Goal: Task Accomplishment & Management: Complete application form

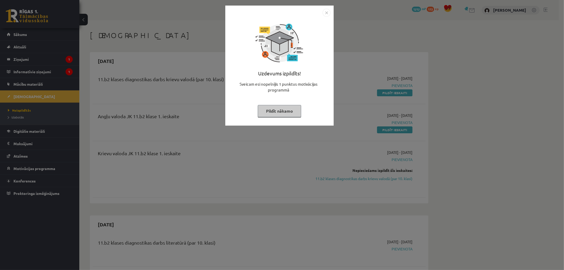
click at [327, 11] on img "Close" at bounding box center [327, 13] width 8 height 8
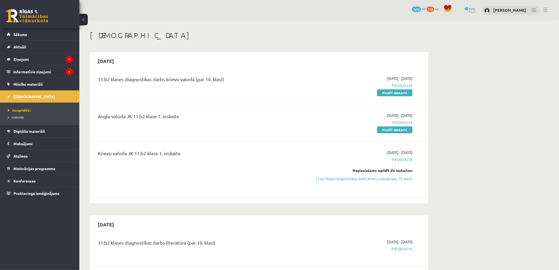
click at [363, 175] on div "Nepieciešams izpildīt šīs ieskaites: 11.b2 klases diagnostikas darbs krievu val…" at bounding box center [363, 175] width 100 height 14
click at [362, 177] on link "11.b2 klases diagnostikas darbs krievu valodā (par 10. klasi)" at bounding box center [363, 179] width 100 height 6
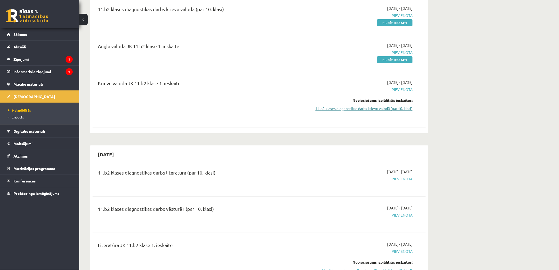
click at [368, 110] on link "11.b2 klases diagnostikas darbs krievu valodā (par 10. klasi)" at bounding box center [363, 109] width 100 height 6
click at [370, 112] on div "2025-09-01 - 2025-09-15 Pievienota Nepieciešams izpildīt šīs ieskaites: 11.b2 k…" at bounding box center [363, 99] width 108 height 39
click at [369, 109] on link "11.b2 klases diagnostikas darbs krievu valodā (par 10. klasi)" at bounding box center [363, 109] width 100 height 6
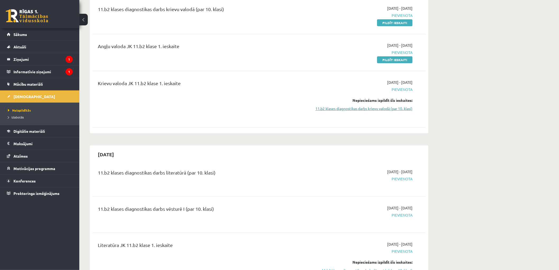
click at [369, 109] on link "11.b2 klases diagnostikas darbs krievu valodā (par 10. klasi)" at bounding box center [363, 109] width 100 height 6
click at [395, 59] on link "Pildīt ieskaiti" at bounding box center [394, 59] width 35 height 7
click at [353, 106] on link "11.b2 klases diagnostikas darbs krievu valodā (par 10. klasi)" at bounding box center [363, 109] width 100 height 6
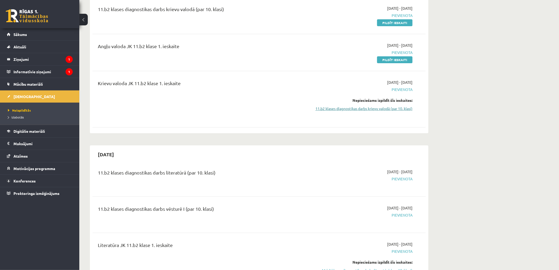
click at [353, 107] on link "11.b2 klases diagnostikas darbs krievu valodā (par 10. klasi)" at bounding box center [363, 109] width 100 height 6
drag, startPoint x: 128, startPoint y: 79, endPoint x: 131, endPoint y: 77, distance: 3.1
click at [129, 78] on div "Krievu valoda JK 11.b2 klase 1. ieskaite 2025-09-01 - 2025-09-15 Pievienota Nep…" at bounding box center [259, 99] width 333 height 50
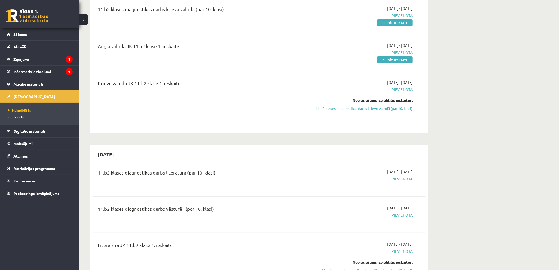
scroll to position [41, 0]
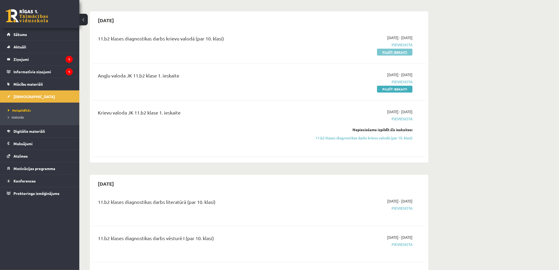
click at [386, 52] on link "Pildīt ieskaiti" at bounding box center [394, 52] width 35 height 7
click at [399, 49] on link "Pildīt ieskaiti" at bounding box center [394, 52] width 35 height 7
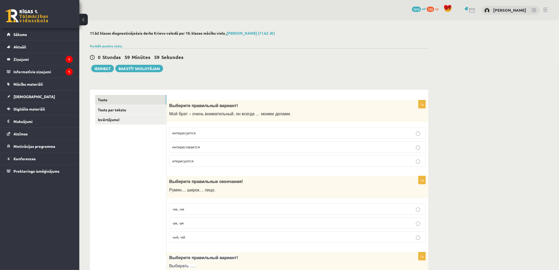
scroll to position [59, 0]
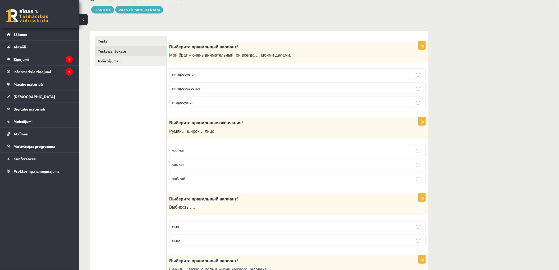
click at [130, 51] on link "Tests par tekstu" at bounding box center [130, 51] width 71 height 10
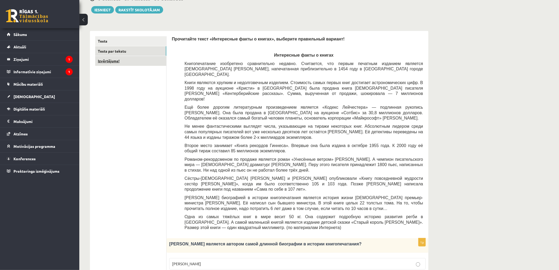
click at [108, 62] on link "Izvērtējums!" at bounding box center [130, 61] width 71 height 10
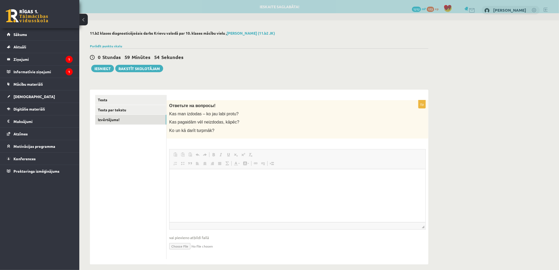
scroll to position [0, 0]
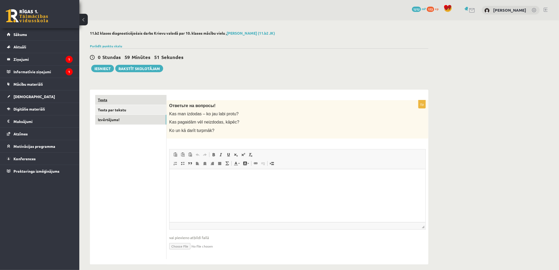
click at [112, 102] on link "Tests" at bounding box center [130, 100] width 71 height 10
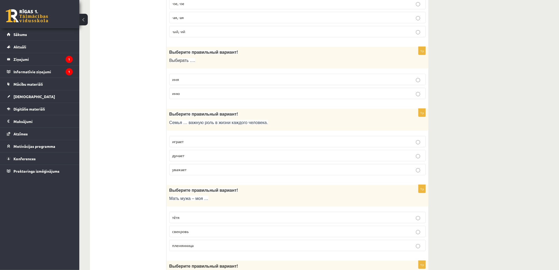
drag, startPoint x: 490, startPoint y: 59, endPoint x: 480, endPoint y: 127, distance: 68.5
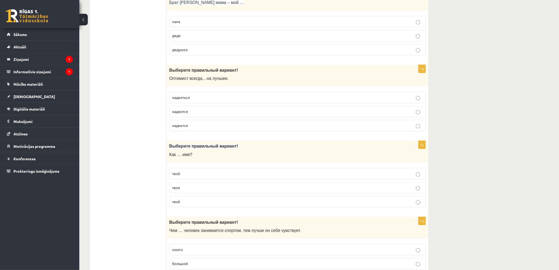
scroll to position [1643, 0]
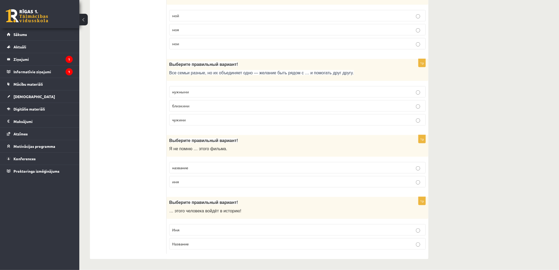
drag, startPoint x: 495, startPoint y: 178, endPoint x: 490, endPoint y: 142, distance: 36.6
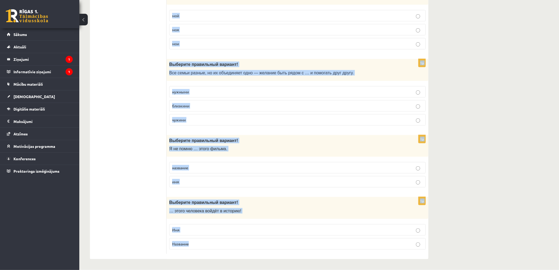
drag, startPoint x: 170, startPoint y: 105, endPoint x: 441, endPoint y: 243, distance: 304.4
copy form "Выберите правильный вариант! Мой брат – очень внимательный, он всегда … моими д…"
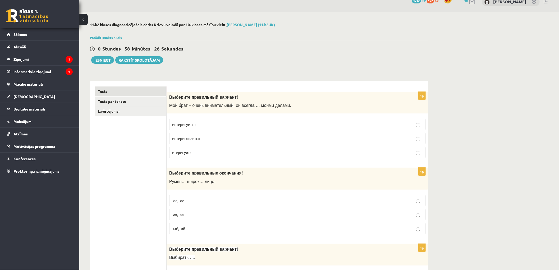
scroll to position [0, 0]
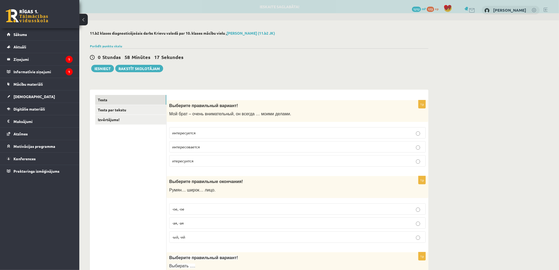
click at [208, 132] on p "интересуется" at bounding box center [297, 133] width 251 height 6
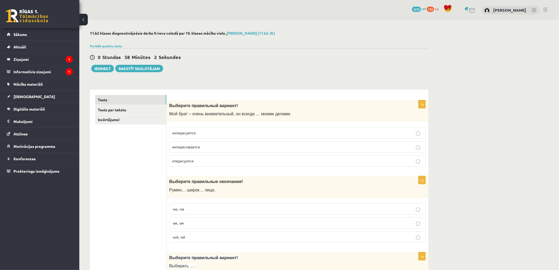
scroll to position [88, 0]
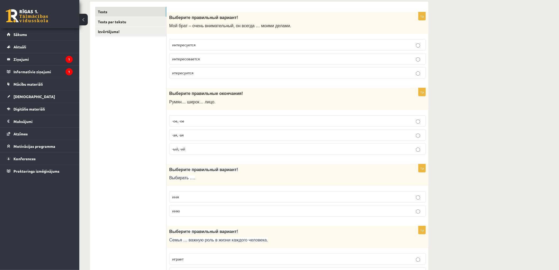
click at [197, 122] on p "-ое, -ое" at bounding box center [297, 121] width 251 height 6
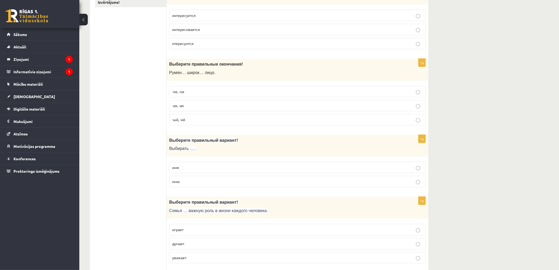
click at [200, 184] on p "имю" at bounding box center [297, 182] width 251 height 6
click at [192, 165] on label "имя" at bounding box center [297, 167] width 257 height 11
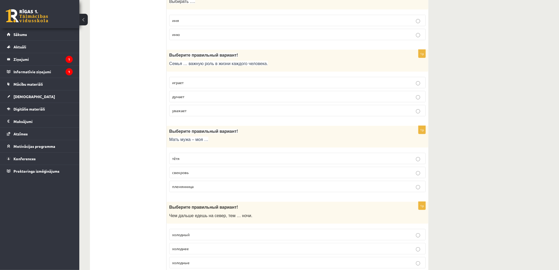
scroll to position [294, 0]
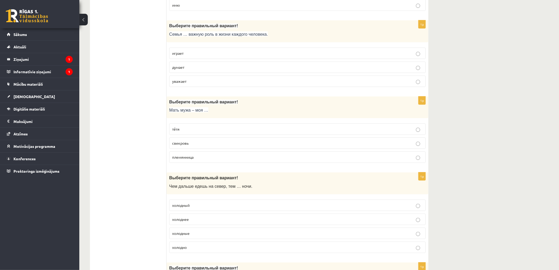
drag, startPoint x: 144, startPoint y: 136, endPoint x: 143, endPoint y: 185, distance: 49.5
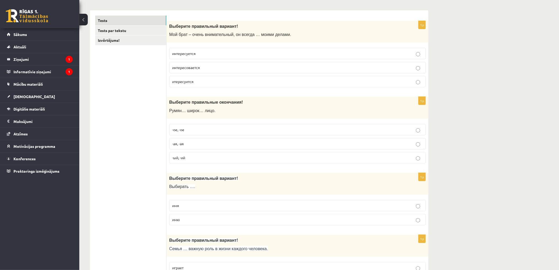
scroll to position [138, 0]
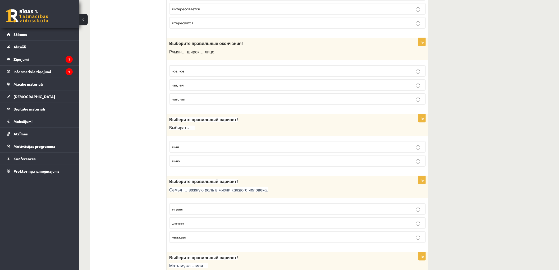
click at [183, 222] on span "думает" at bounding box center [178, 223] width 12 height 5
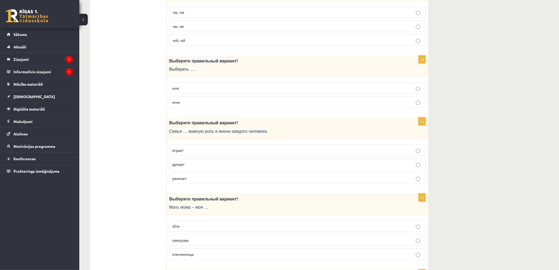
scroll to position [226, 0]
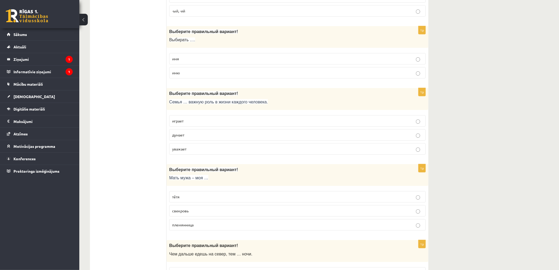
click at [181, 120] on span "играет" at bounding box center [177, 121] width 11 height 5
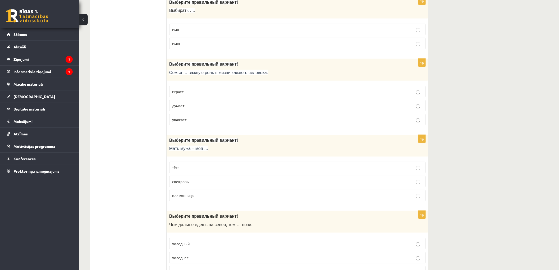
scroll to position [285, 0]
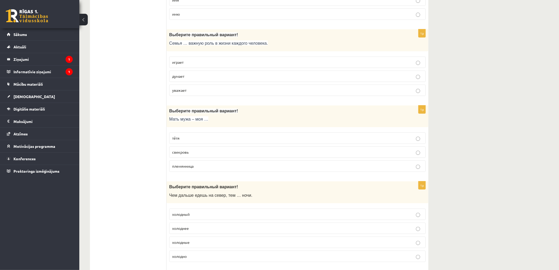
click at [184, 152] on span "свекровь" at bounding box center [180, 152] width 16 height 5
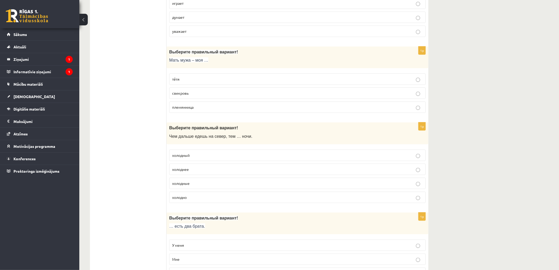
click at [204, 170] on p "холоднее" at bounding box center [297, 170] width 251 height 6
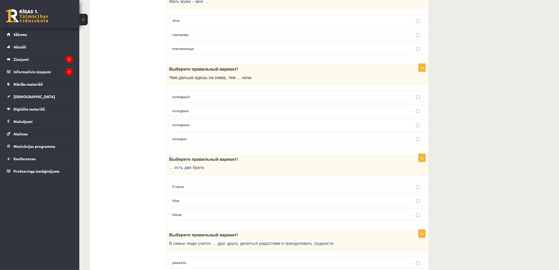
scroll to position [461, 0]
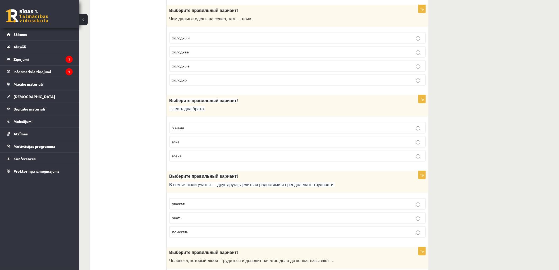
click at [186, 126] on label "У меня" at bounding box center [297, 127] width 257 height 11
drag, startPoint x: 186, startPoint y: 208, endPoint x: 142, endPoint y: 198, distance: 44.9
click at [186, 207] on p "уважать" at bounding box center [297, 204] width 251 height 6
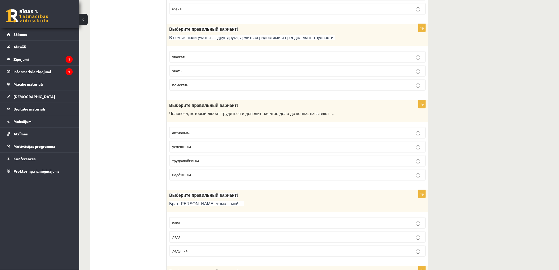
scroll to position [638, 0]
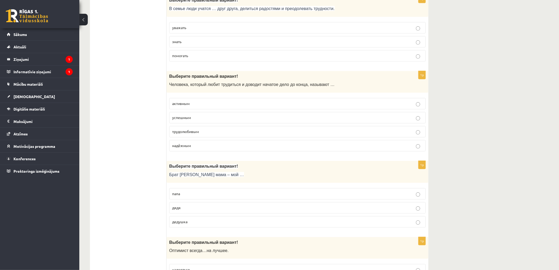
drag, startPoint x: 128, startPoint y: 114, endPoint x: 126, endPoint y: 91, distance: 23.1
click at [184, 132] on span "трудолюбивым" at bounding box center [185, 131] width 27 height 5
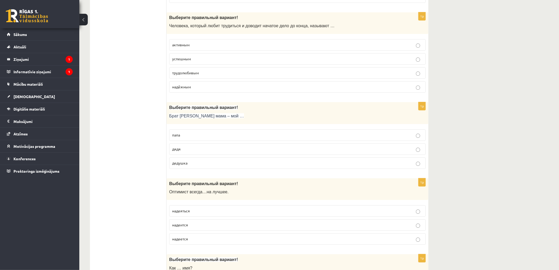
click at [183, 152] on p "дядя" at bounding box center [297, 149] width 251 height 6
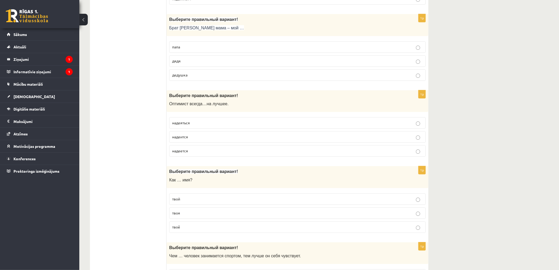
scroll to position [814, 0]
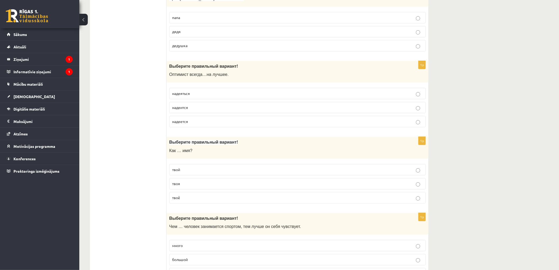
click at [182, 120] on label "надеется" at bounding box center [297, 121] width 257 height 11
drag, startPoint x: 182, startPoint y: 120, endPoint x: 126, endPoint y: 109, distance: 56.3
click at [126, 109] on ul "Tests Tests par tekstu Izvērtējums!" at bounding box center [130, 179] width 71 height 1797
drag, startPoint x: 166, startPoint y: 53, endPoint x: 148, endPoint y: 135, distance: 84.0
click at [148, 135] on ul "Tests Tests par tekstu Izvērtējums!" at bounding box center [130, 179] width 71 height 1797
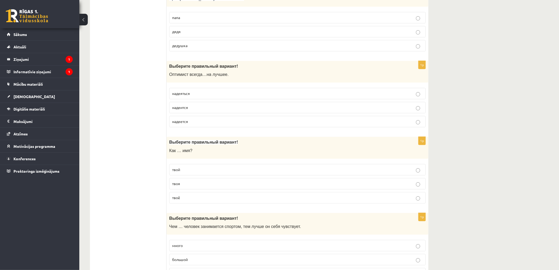
click at [178, 201] on p "твоё" at bounding box center [297, 198] width 251 height 6
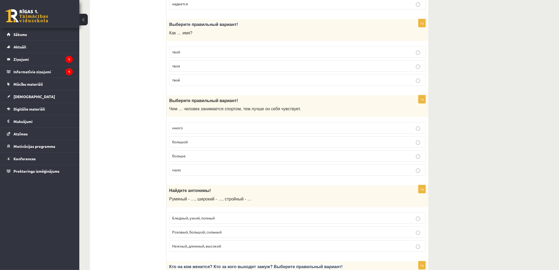
scroll to position [961, 0]
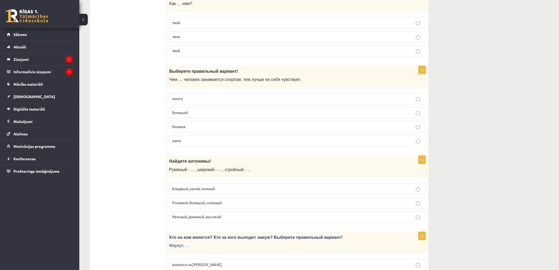
click at [189, 129] on p "больше" at bounding box center [297, 127] width 251 height 6
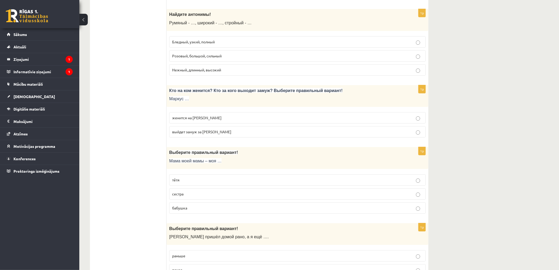
scroll to position [1020, 0]
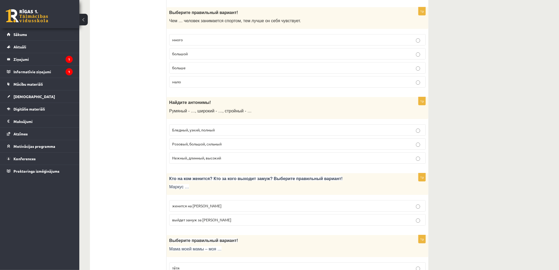
click at [198, 133] on p "Бледный, узкий, полный" at bounding box center [297, 130] width 251 height 6
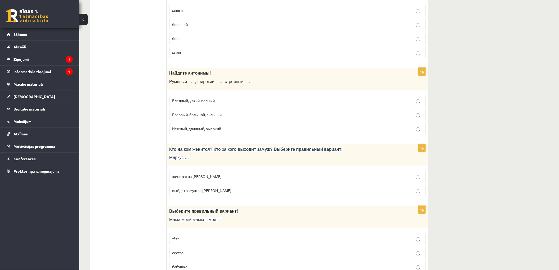
scroll to position [1079, 0]
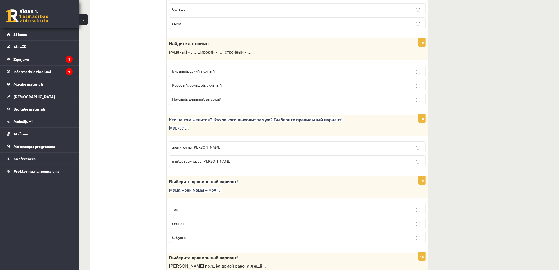
click at [184, 162] on p "выйдет замуж за Агнию" at bounding box center [297, 161] width 251 height 6
click at [200, 148] on span "женится на Агнии" at bounding box center [196, 147] width 49 height 5
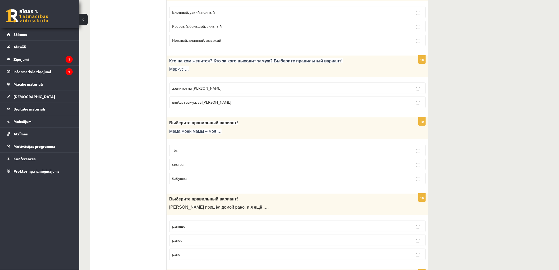
click at [183, 184] on label "бабушка" at bounding box center [297, 178] width 257 height 11
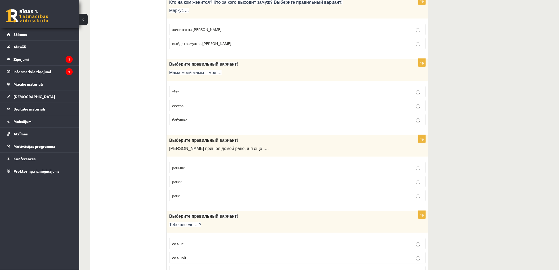
scroll to position [1226, 0]
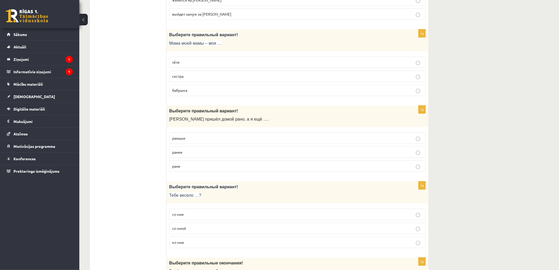
click at [190, 138] on label "раньше" at bounding box center [297, 138] width 257 height 11
click at [186, 231] on span "со мной" at bounding box center [179, 228] width 14 height 5
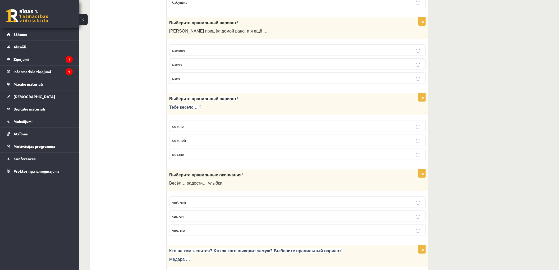
scroll to position [1372, 0]
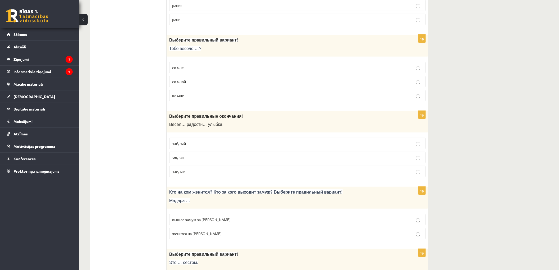
click at [194, 160] on p "-ая, -ая" at bounding box center [297, 158] width 251 height 6
click at [191, 70] on p "со мне" at bounding box center [297, 68] width 251 height 6
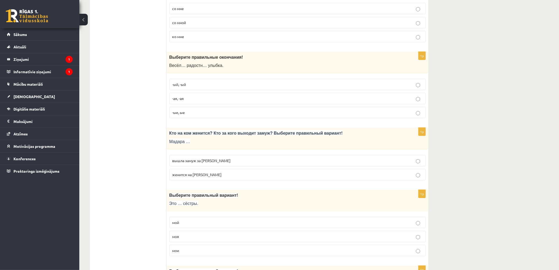
scroll to position [1402, 0]
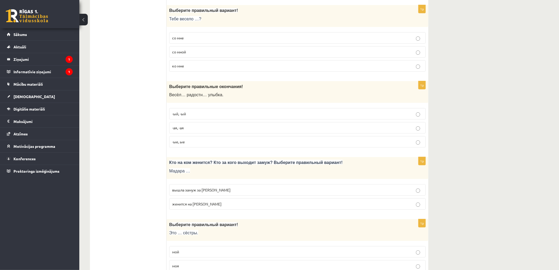
click at [181, 53] on p "со мной" at bounding box center [297, 52] width 251 height 6
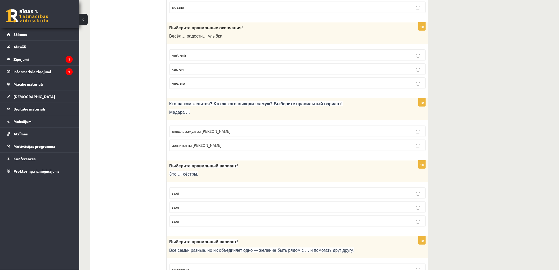
click at [206, 134] on p "вышла замуж за Марка" at bounding box center [297, 132] width 251 height 6
click at [194, 148] on span "женится на Марке" at bounding box center [196, 145] width 49 height 5
drag, startPoint x: 125, startPoint y: 137, endPoint x: 113, endPoint y: 141, distance: 12.5
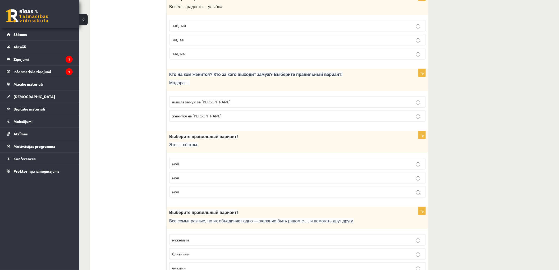
click at [201, 166] on p "мой" at bounding box center [297, 164] width 251 height 6
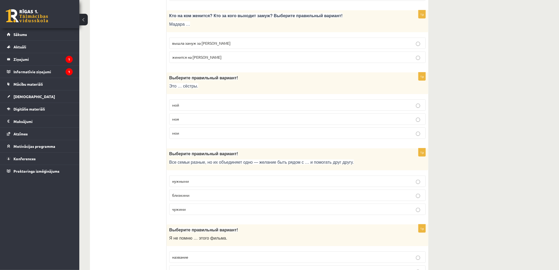
click at [189, 198] on span "близкими" at bounding box center [180, 195] width 17 height 5
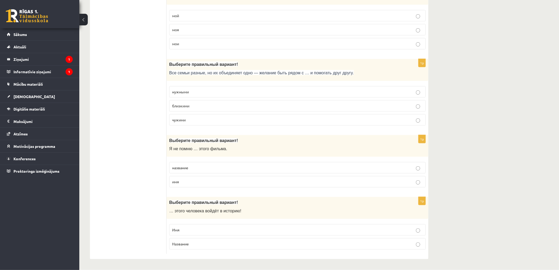
click at [189, 231] on p "Имя" at bounding box center [297, 230] width 251 height 6
click at [183, 170] on p "название" at bounding box center [297, 168] width 251 height 6
click at [181, 176] on fieldset "название имя" at bounding box center [297, 175] width 257 height 30
click at [181, 179] on p "имя" at bounding box center [297, 182] width 251 height 6
drag, startPoint x: 126, startPoint y: 185, endPoint x: 137, endPoint y: 146, distance: 40.6
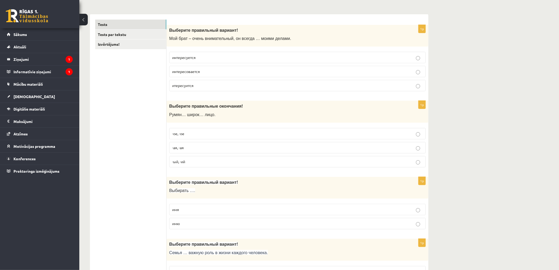
scroll to position [0, 0]
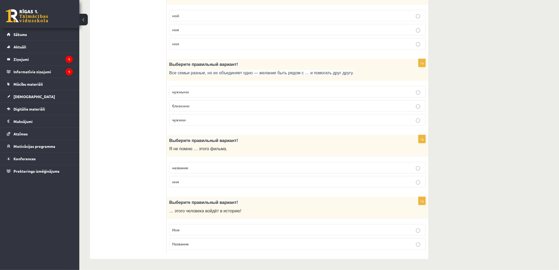
drag, startPoint x: 476, startPoint y: 217, endPoint x: 475, endPoint y: 204, distance: 13.5
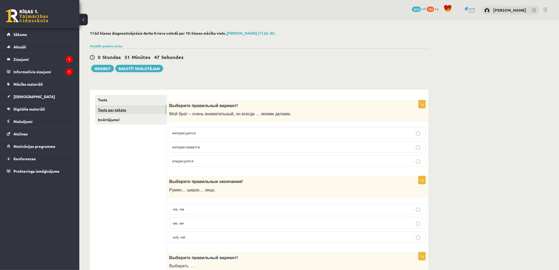
click at [130, 110] on link "Tests par tekstu" at bounding box center [130, 110] width 71 height 10
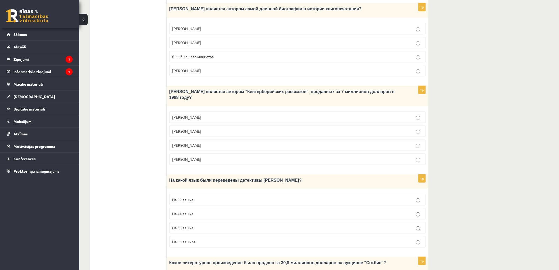
scroll to position [411, 0]
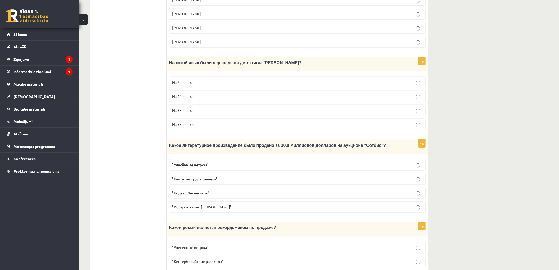
drag, startPoint x: 140, startPoint y: 110, endPoint x: 142, endPoint y: 156, distance: 46.9
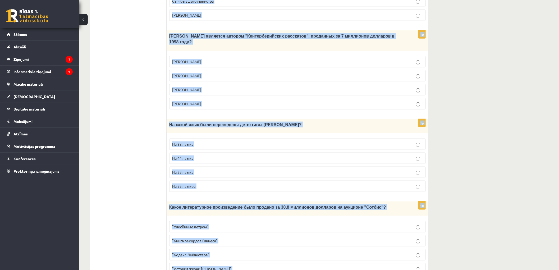
scroll to position [437, 0]
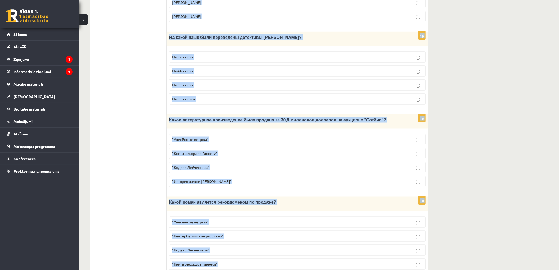
drag, startPoint x: 201, startPoint y: 102, endPoint x: 457, endPoint y: 251, distance: 296.8
copy form "Прочитайте текст «Интересные факты о книгах», выберите правильный вариант! Инте…"
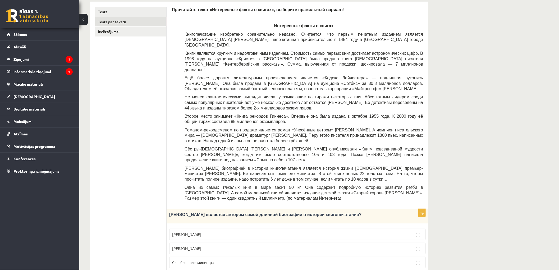
scroll to position [176, 0]
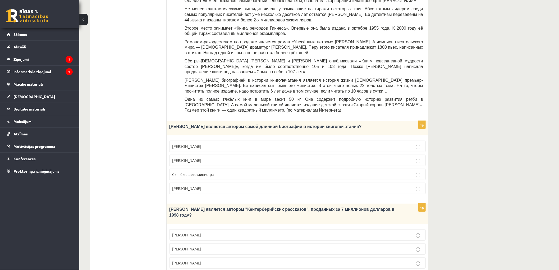
click at [190, 169] on label "Сын бывшего министра" at bounding box center [297, 174] width 257 height 11
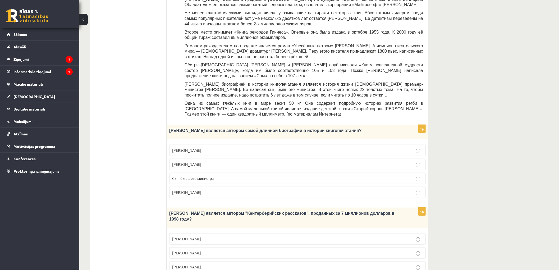
scroll to position [231, 0]
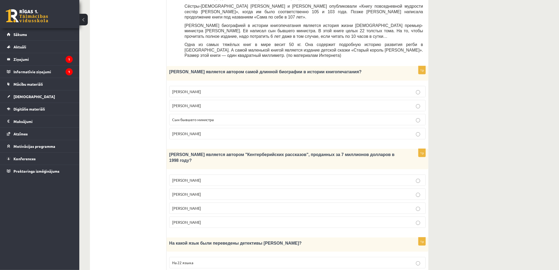
drag, startPoint x: 189, startPoint y: 183, endPoint x: 175, endPoint y: 187, distance: 14.2
click at [189, 203] on label "Джефри Чосер" at bounding box center [297, 208] width 257 height 11
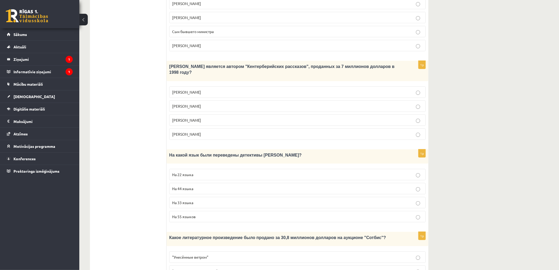
click at [186, 118] on span "Джефри Чосер" at bounding box center [186, 120] width 29 height 5
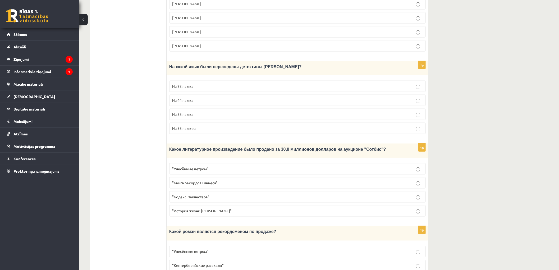
scroll to position [437, 0]
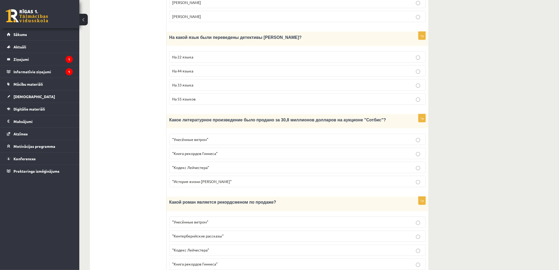
click at [181, 65] on label "На 44 языка" at bounding box center [297, 70] width 257 height 11
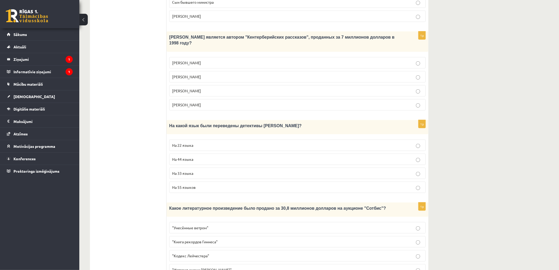
scroll to position [378, 0]
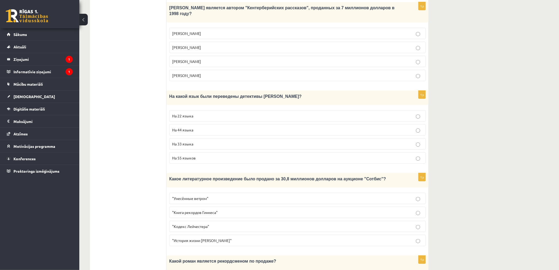
click at [193, 210] on p ""Книга рекордов Гиннеса"" at bounding box center [297, 213] width 251 height 6
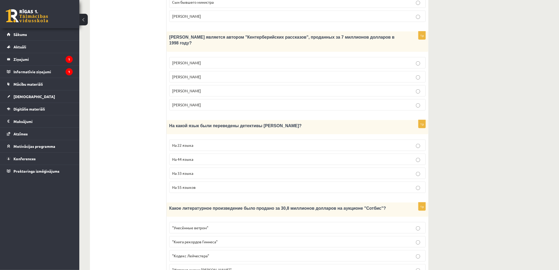
scroll to position [407, 0]
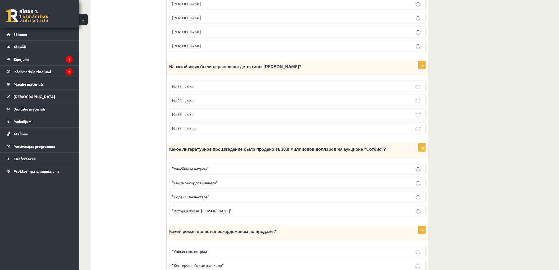
click at [235, 147] on span "Какое литературное произведение было продано за 30,8 миллионов долларов на аукц…" at bounding box center [277, 149] width 217 height 4
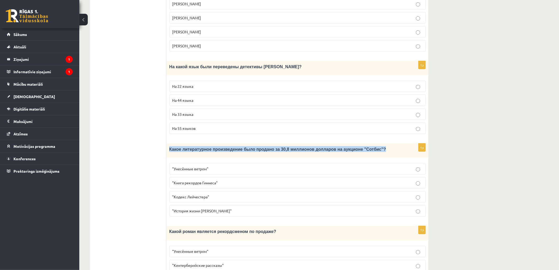
click at [235, 147] on span "Какое литературное произведение было продано за 30,8 миллионов долларов на аукц…" at bounding box center [277, 149] width 217 height 4
copy div "Какое литературное произведение было продано за 30,8 миллионов долларов на аукц…"
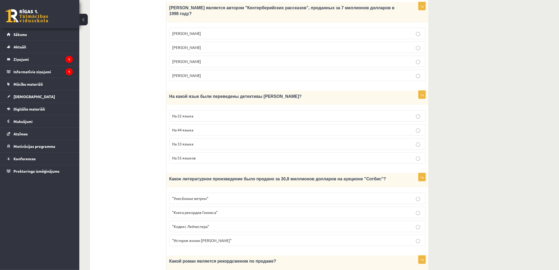
scroll to position [437, 0]
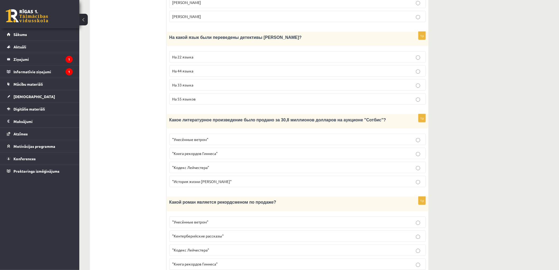
click at [204, 165] on span ""Кодекс Лейчестера"" at bounding box center [190, 167] width 37 height 5
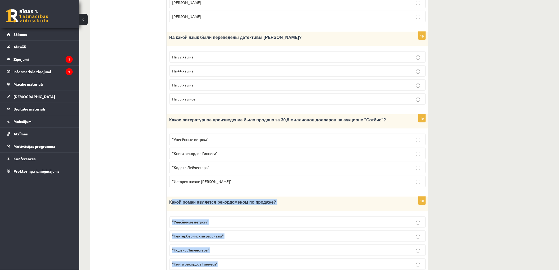
drag, startPoint x: 188, startPoint y: 182, endPoint x: 441, endPoint y: 244, distance: 260.7
copy div "акой роман является рекордсменом по продаже? "Унесённые ветром" "Кентерберийски…"
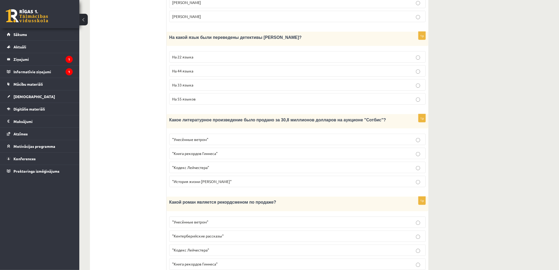
drag, startPoint x: 150, startPoint y: 152, endPoint x: 142, endPoint y: 86, distance: 66.8
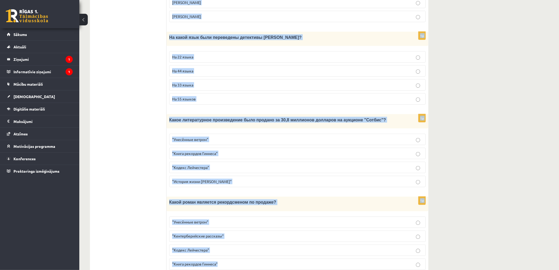
drag, startPoint x: 175, startPoint y: 34, endPoint x: 459, endPoint y: 250, distance: 356.5
copy form "Прочитайте текст «Интересные факты о книгах», выберите правильный вариант! Инте…"
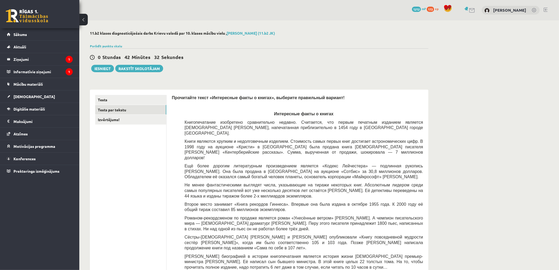
scroll to position [29, 0]
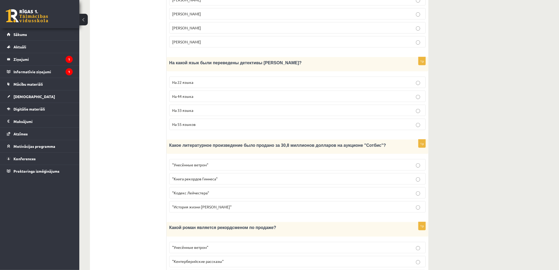
scroll to position [437, 0]
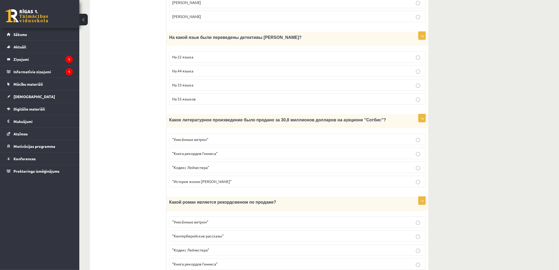
click at [201, 220] on span ""Унесённые ветром"" at bounding box center [190, 222] width 36 height 5
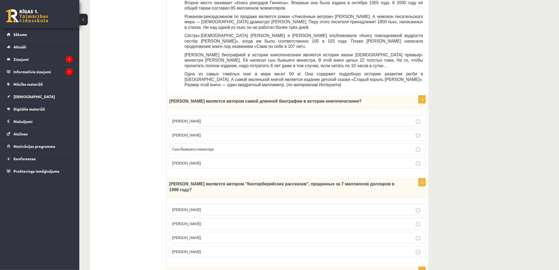
scroll to position [113, 0]
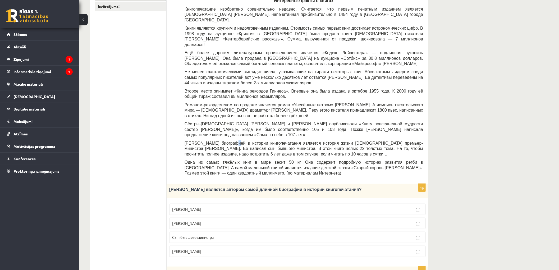
click at [231, 141] on span "Самой длинной биографией в истории книгопечатания является история жизни британ…" at bounding box center [304, 148] width 239 height 15
copy span "и"
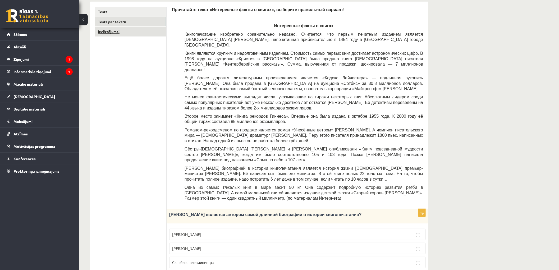
scroll to position [0, 0]
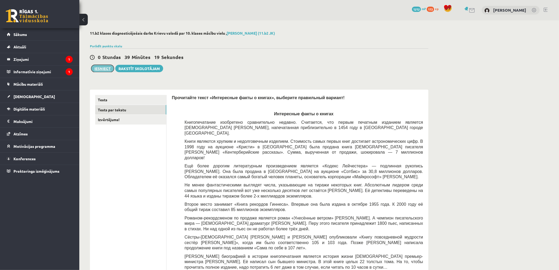
click at [97, 69] on button "Iesniegt" at bounding box center [102, 68] width 23 height 7
click at [120, 122] on link "Izvērtējums!" at bounding box center [130, 120] width 71 height 10
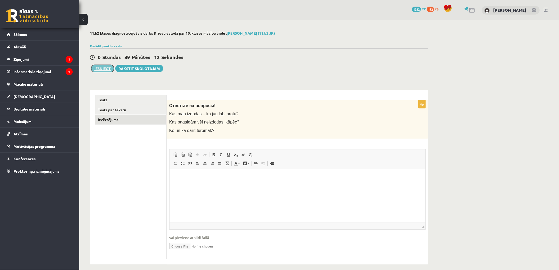
click at [100, 69] on button "Iesniegt" at bounding box center [102, 68] width 23 height 7
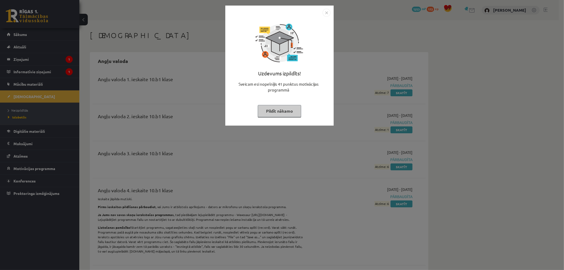
click at [327, 12] on img "Close" at bounding box center [327, 13] width 8 height 8
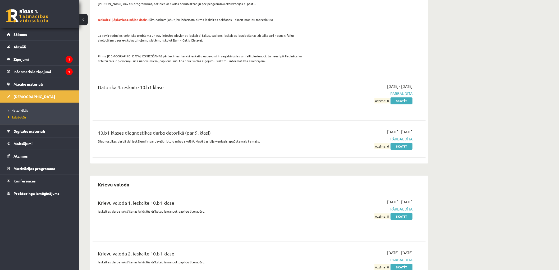
scroll to position [911, 0]
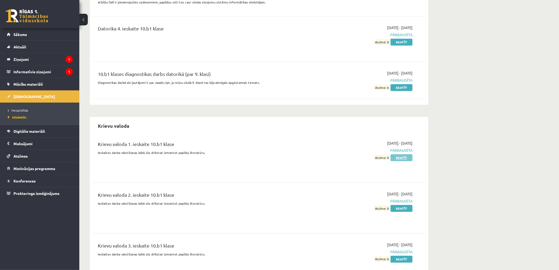
click at [401, 154] on link "Skatīt" at bounding box center [402, 157] width 22 height 7
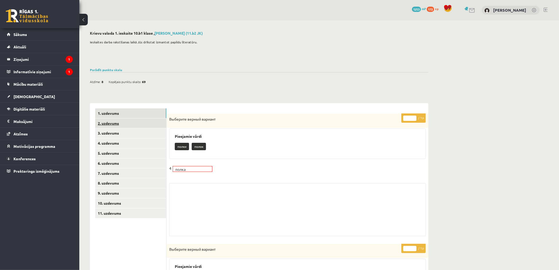
click at [118, 125] on link "2. uzdevums" at bounding box center [130, 124] width 71 height 10
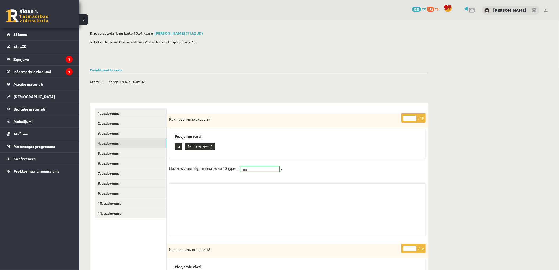
click at [120, 139] on link "4. uzdevums" at bounding box center [130, 143] width 71 height 10
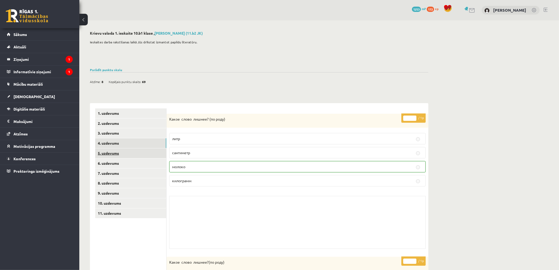
click at [117, 157] on link "5. uzdevums" at bounding box center [130, 153] width 71 height 10
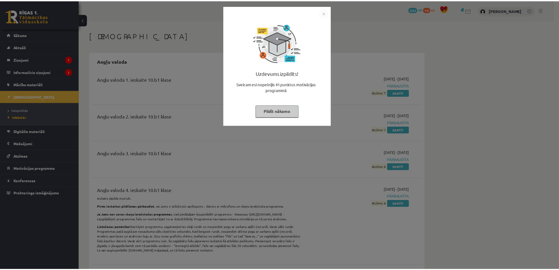
scroll to position [911, 0]
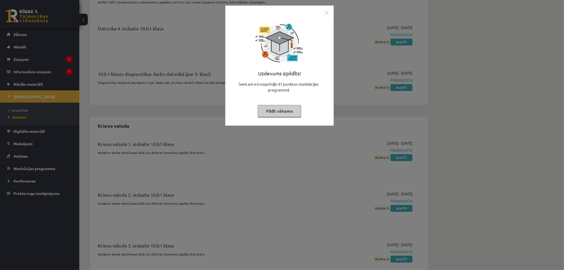
click at [327, 14] on img "Close" at bounding box center [327, 13] width 8 height 8
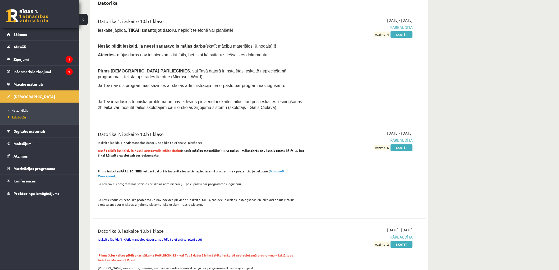
scroll to position [499, 0]
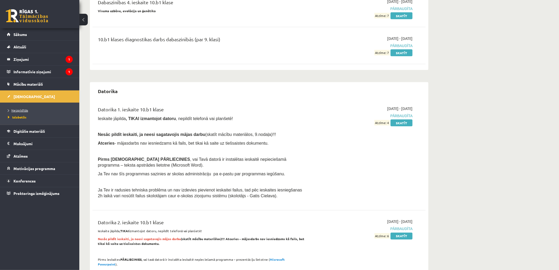
click at [20, 112] on span "Neizpildītās" at bounding box center [18, 110] width 20 height 4
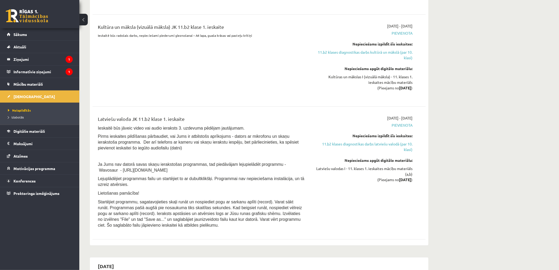
click at [18, 116] on span "Izlabotās" at bounding box center [16, 117] width 16 height 4
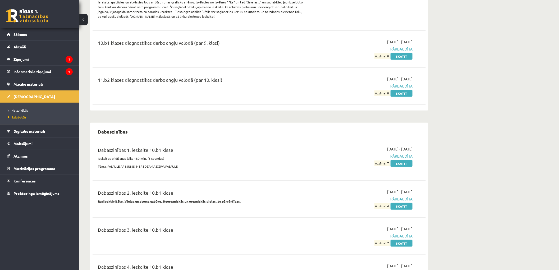
scroll to position [117, 0]
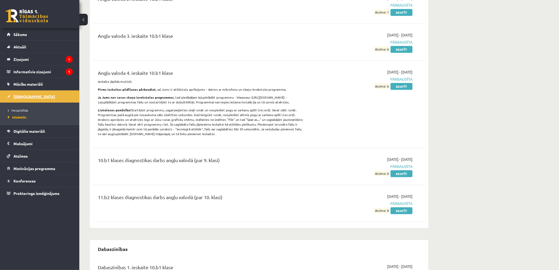
click at [20, 99] on link "[DEMOGRAPHIC_DATA]" at bounding box center [40, 96] width 66 height 12
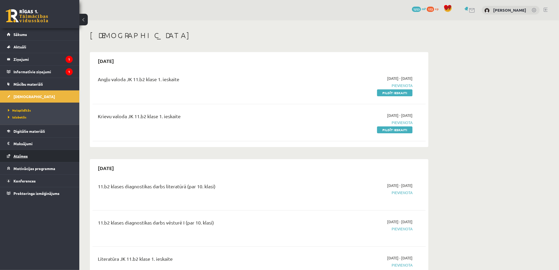
click at [22, 151] on link "Atzīmes" at bounding box center [40, 156] width 66 height 12
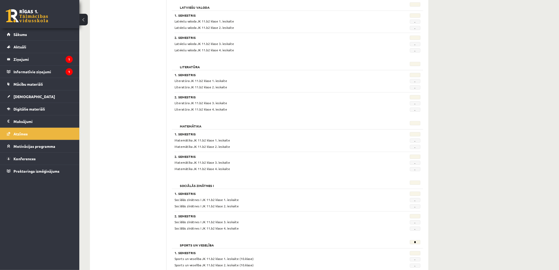
scroll to position [425, 0]
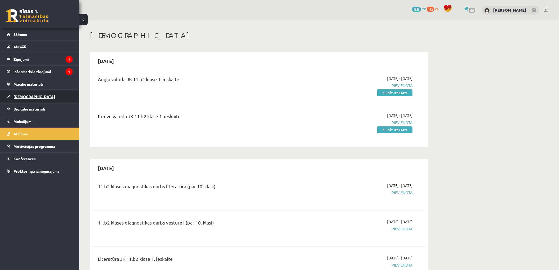
click at [27, 97] on span "[DEMOGRAPHIC_DATA]" at bounding box center [34, 96] width 42 height 5
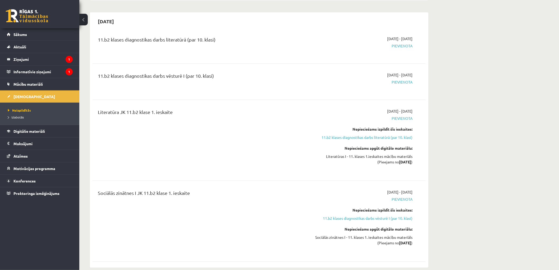
scroll to position [235, 0]
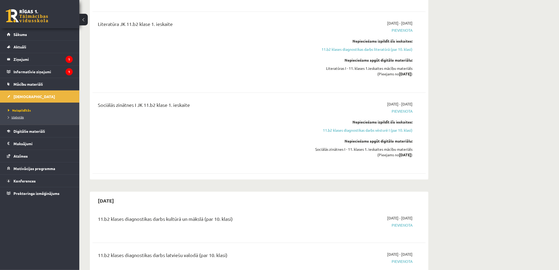
click at [19, 117] on span "Izlabotās" at bounding box center [16, 117] width 16 height 4
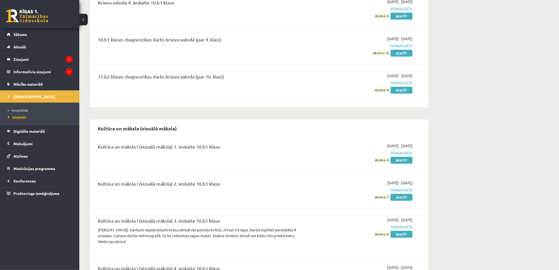
scroll to position [1117, 0]
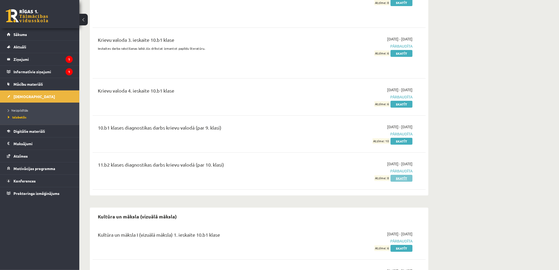
click at [405, 175] on link "Skatīt" at bounding box center [402, 178] width 22 height 7
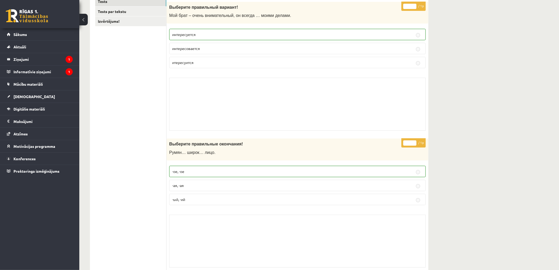
drag, startPoint x: 147, startPoint y: 99, endPoint x: 160, endPoint y: 170, distance: 71.9
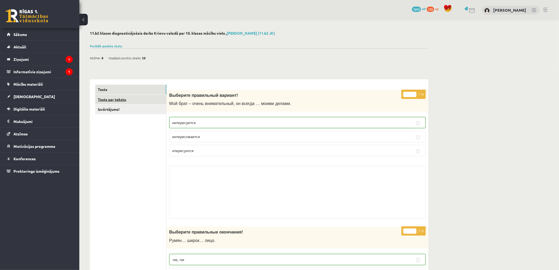
click at [121, 98] on link "Tests par tekstu" at bounding box center [130, 100] width 71 height 10
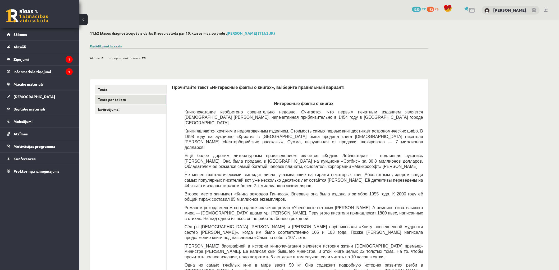
click at [112, 47] on link "Parādīt punktu skalu" at bounding box center [106, 46] width 32 height 4
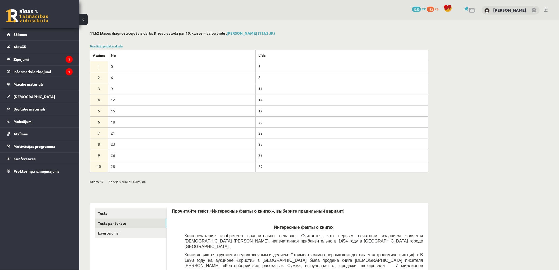
click at [112, 47] on link "Noslēpt punktu skalu" at bounding box center [106, 46] width 33 height 4
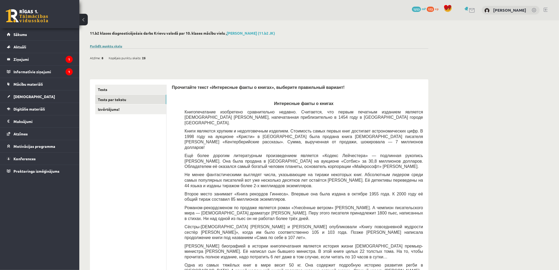
click at [112, 47] on link "Parādīt punktu skalu" at bounding box center [106, 46] width 32 height 4
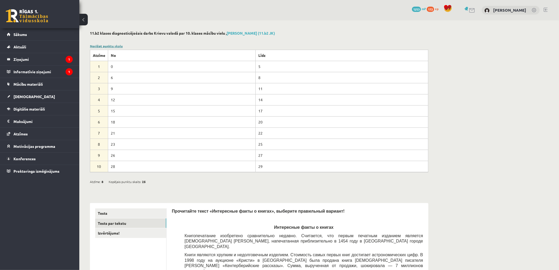
click at [112, 47] on link "Noslēpt punktu skalu" at bounding box center [106, 46] width 33 height 4
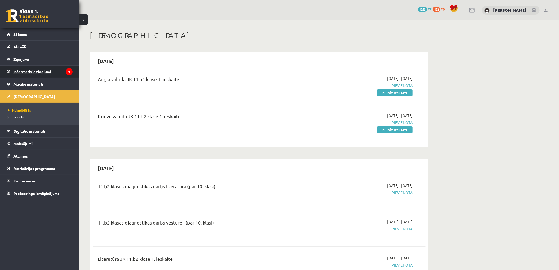
click at [33, 73] on legend "Informatīvie ziņojumi 1" at bounding box center [42, 72] width 59 height 12
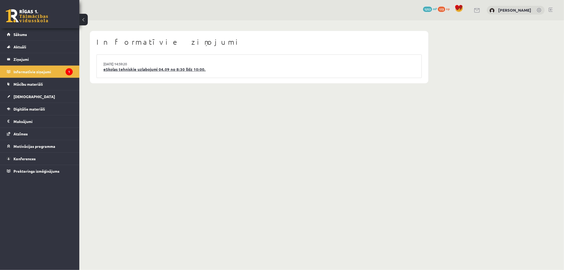
click at [141, 72] on link "eSkolas tehniskie uzlabojumi 04.09 no 8:30 līdz 10:00." at bounding box center [259, 69] width 312 height 6
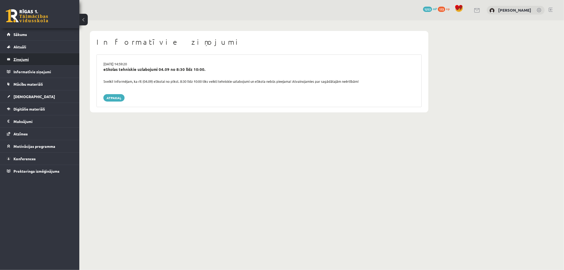
click at [28, 62] on legend "Ziņojumi 0" at bounding box center [42, 59] width 59 height 12
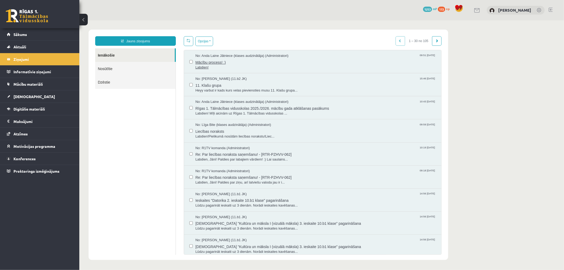
click at [215, 65] on span "Labdien!" at bounding box center [315, 67] width 241 height 5
